Goal: Find specific page/section: Find specific page/section

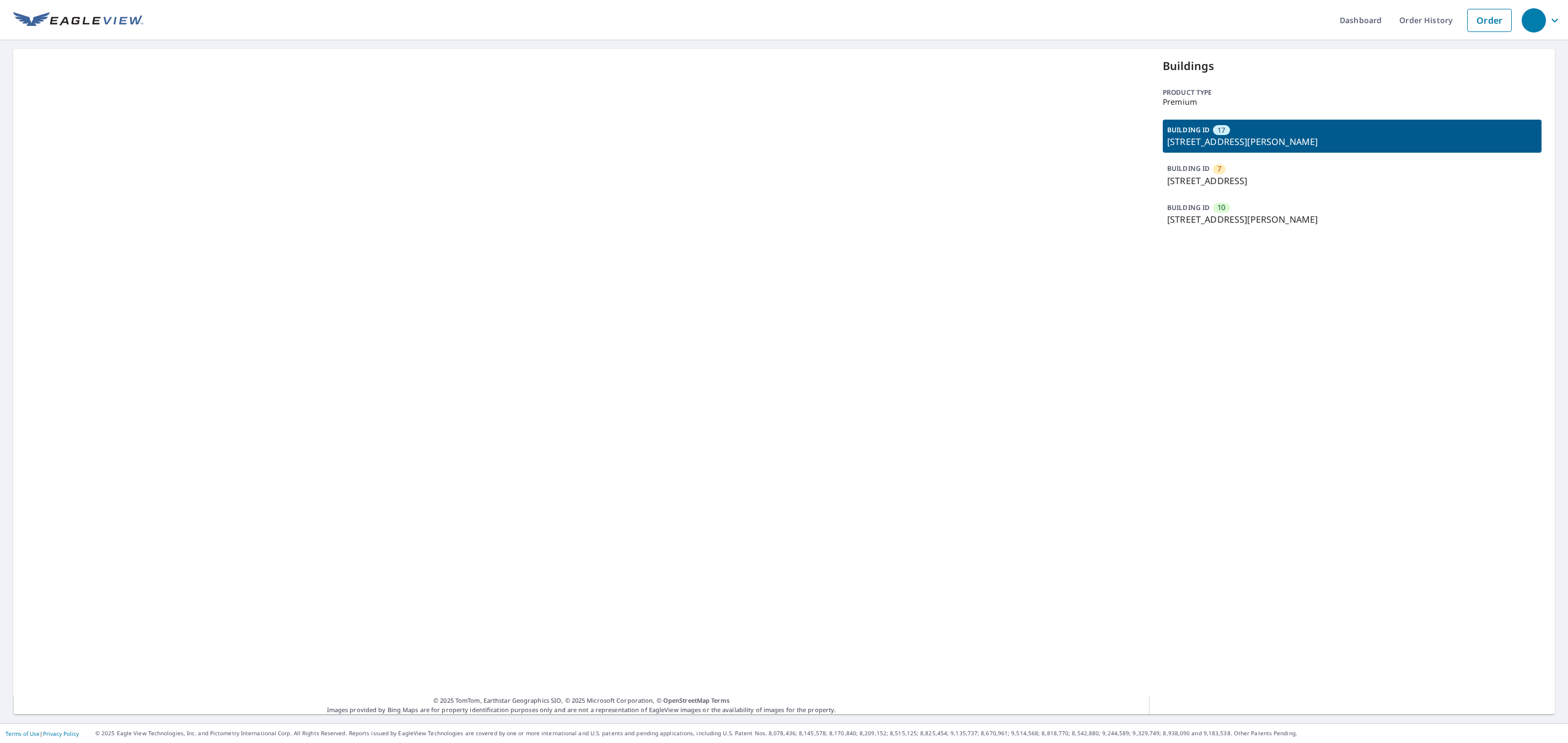
click at [1209, 218] on p "[STREET_ADDRESS][PERSON_NAME]" at bounding box center [1353, 220] width 370 height 13
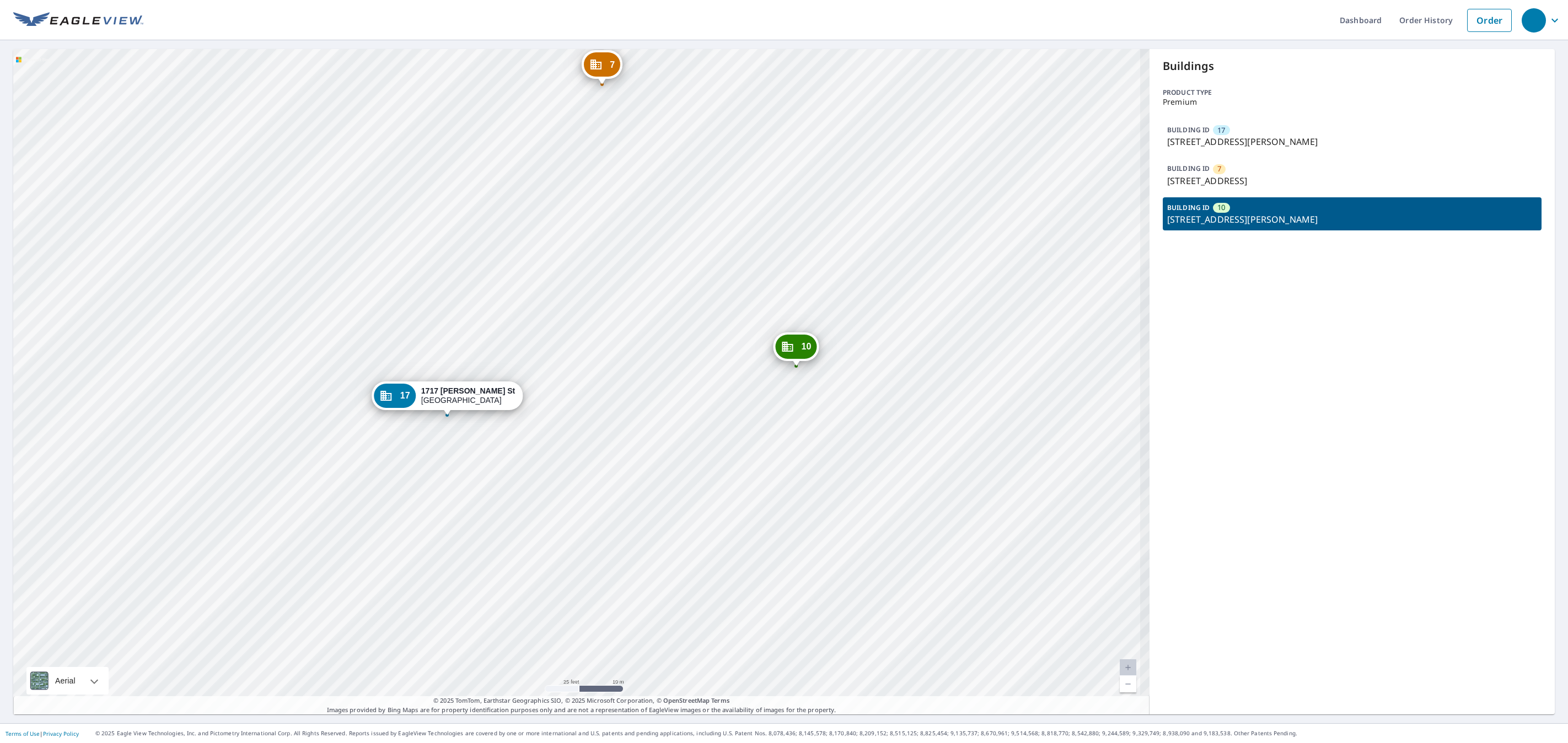
drag, startPoint x: 553, startPoint y: 490, endPoint x: 697, endPoint y: 420, distance: 160.1
click at [697, 420] on div "[GEOGRAPHIC_DATA][STREET_ADDRESS] 10 [STREET_ADDRESS][PERSON_NAME] [GEOGRAPHIC_…" at bounding box center [581, 382] width 1136 height 665
